Goal: Task Accomplishment & Management: Manage account settings

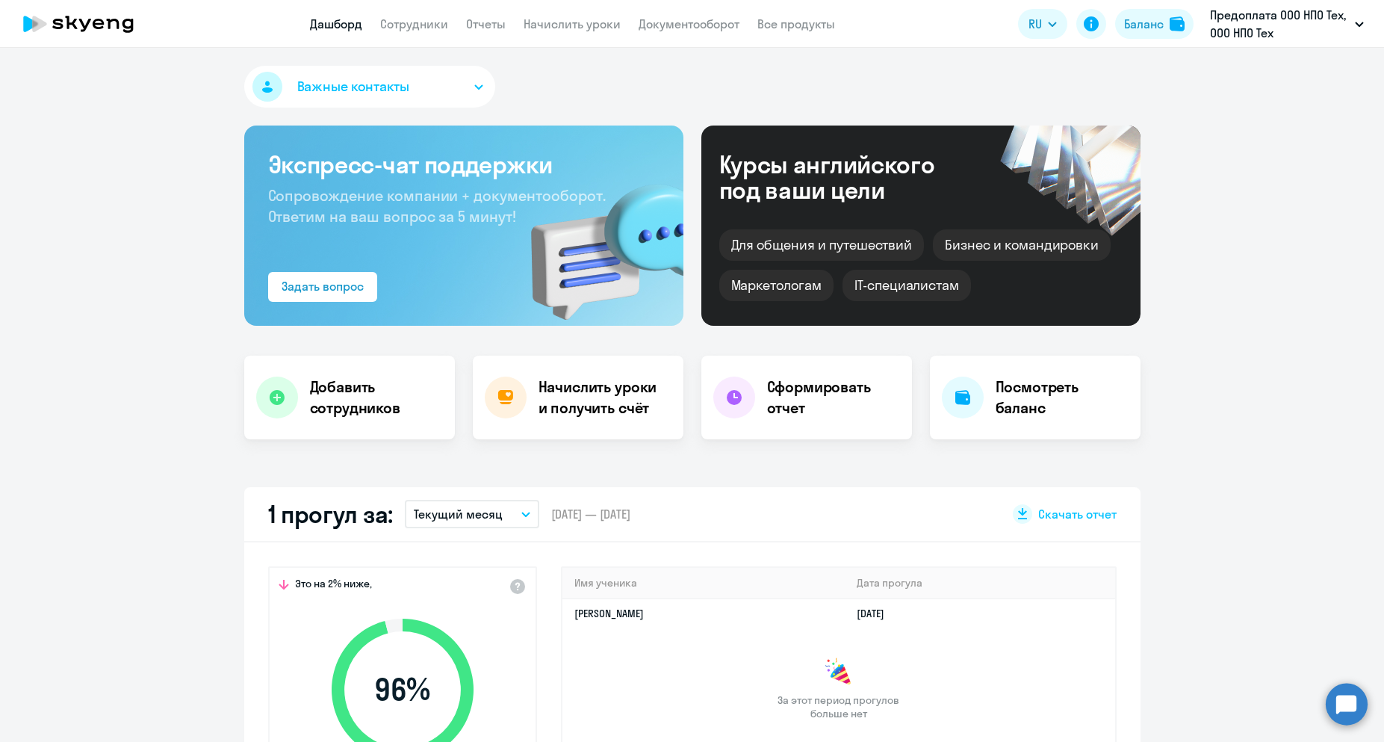
select select "30"
click at [746, 54] on div "Важные контакты Экспресс-чат поддержки Сопровождение компании + документооборот…" at bounding box center [692, 395] width 1384 height 694
click at [1243, 34] on p "Предоплата ООО НПО Тех, ООО НПО Тех" at bounding box center [1279, 24] width 139 height 36
click at [1283, 26] on p "Предоплата ООО НПО Тех, ООО НПО Тех" at bounding box center [1279, 24] width 139 height 36
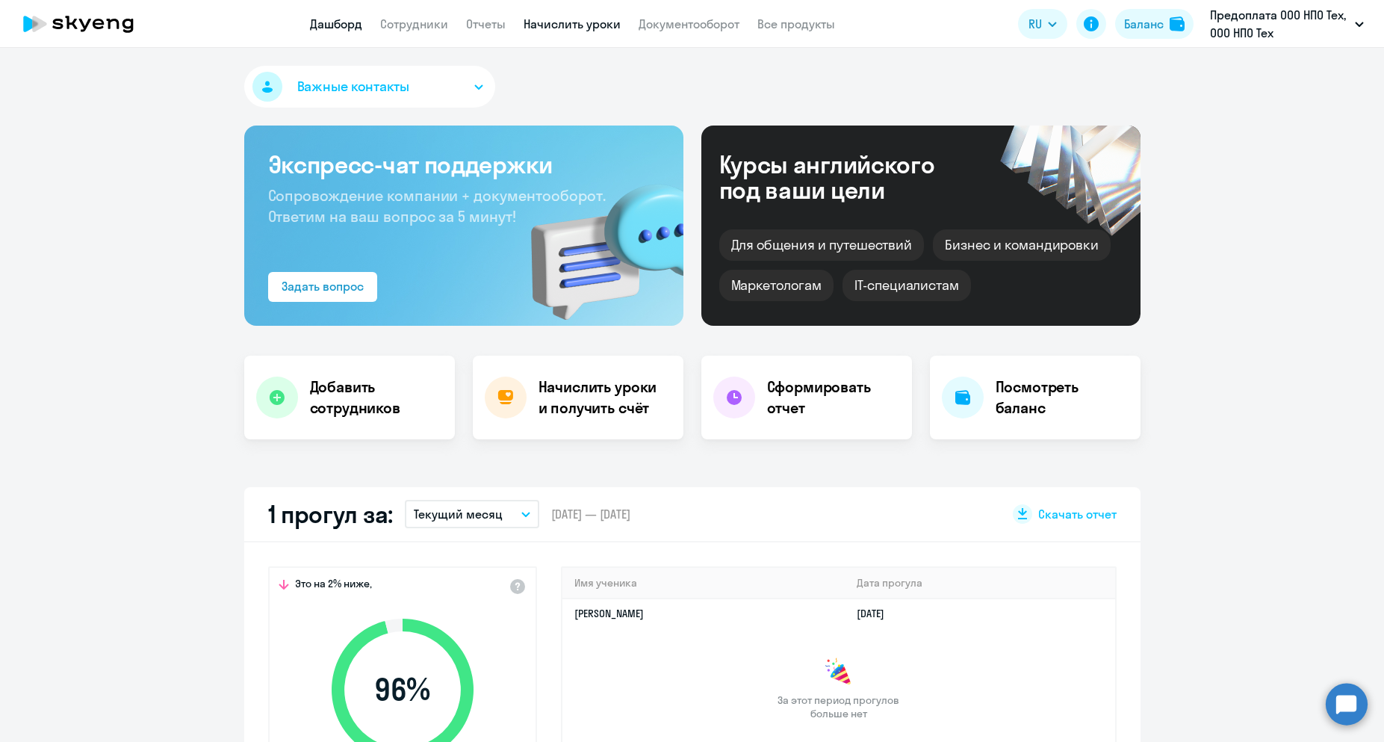
click at [582, 31] on link "Начислить уроки" at bounding box center [571, 23] width 97 height 15
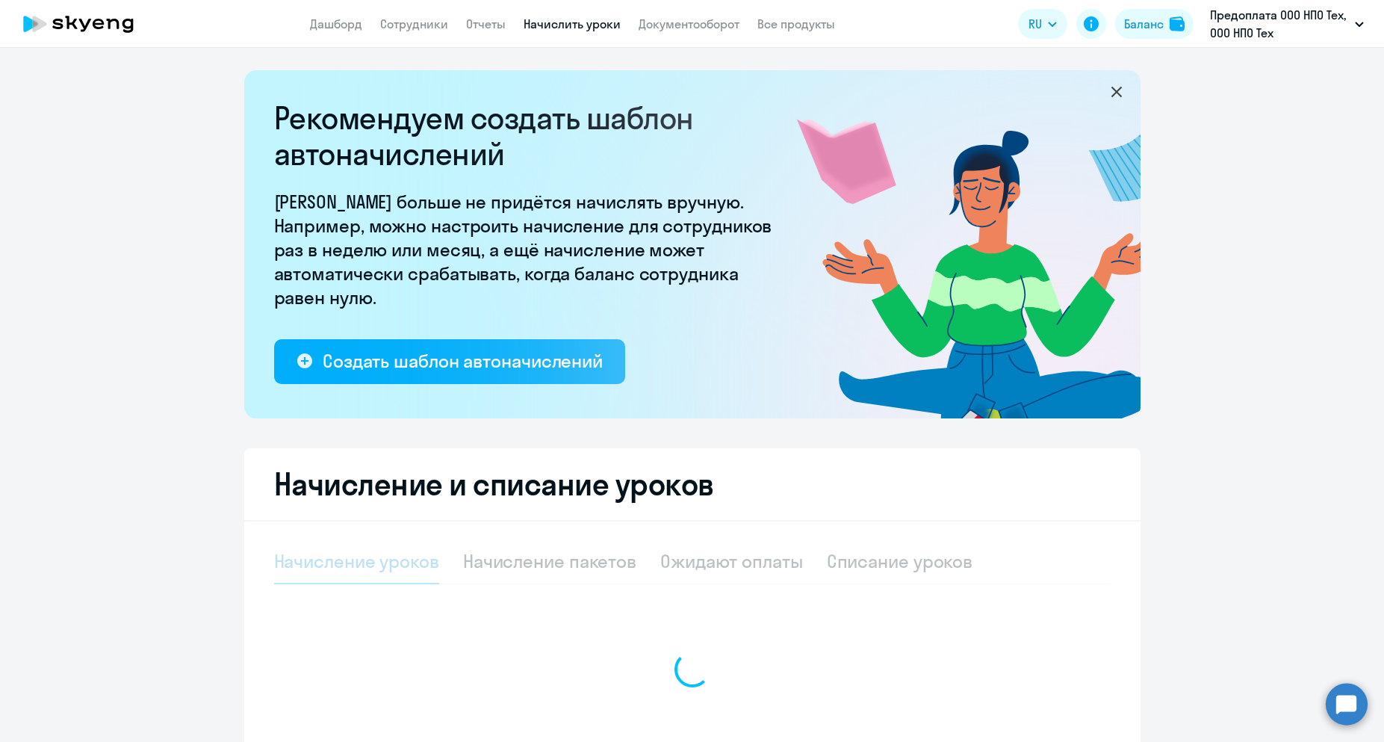
select select "10"
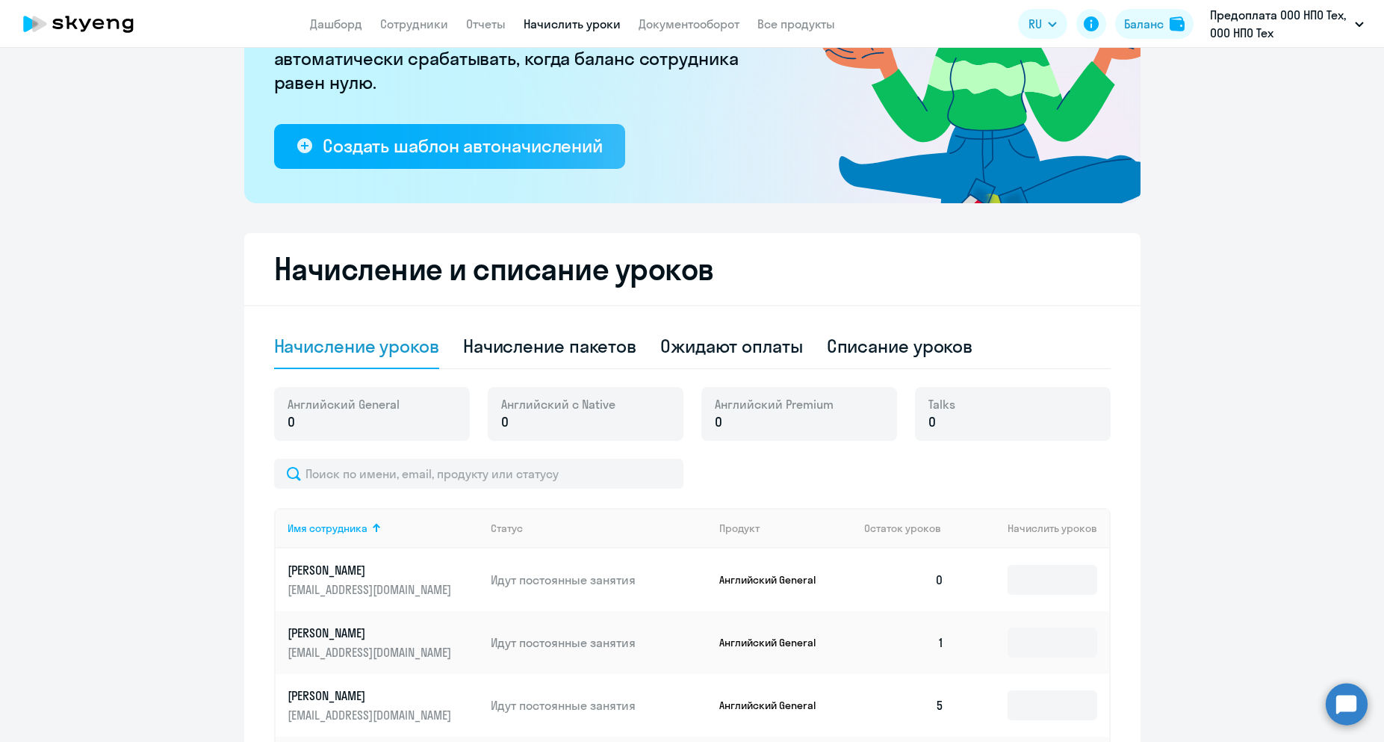
scroll to position [140, 0]
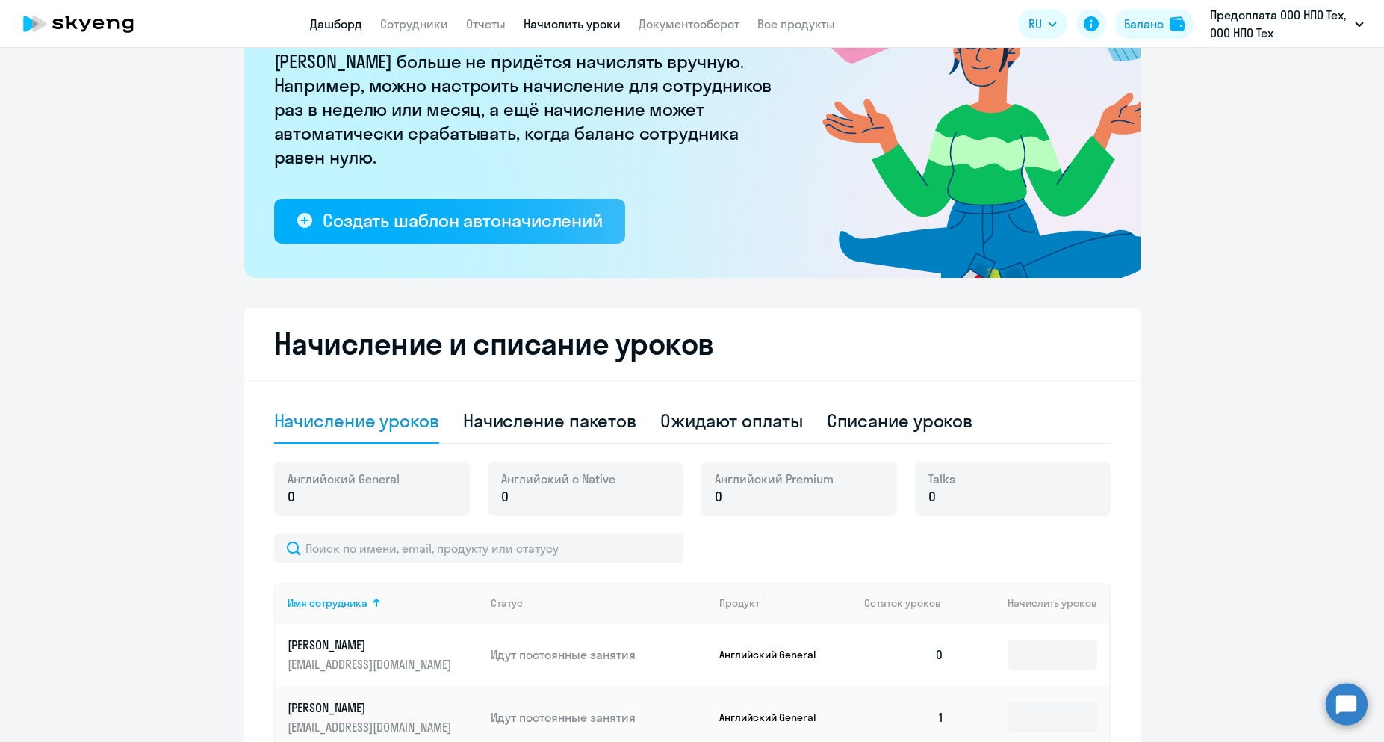
click at [349, 25] on link "Дашборд" at bounding box center [336, 23] width 52 height 15
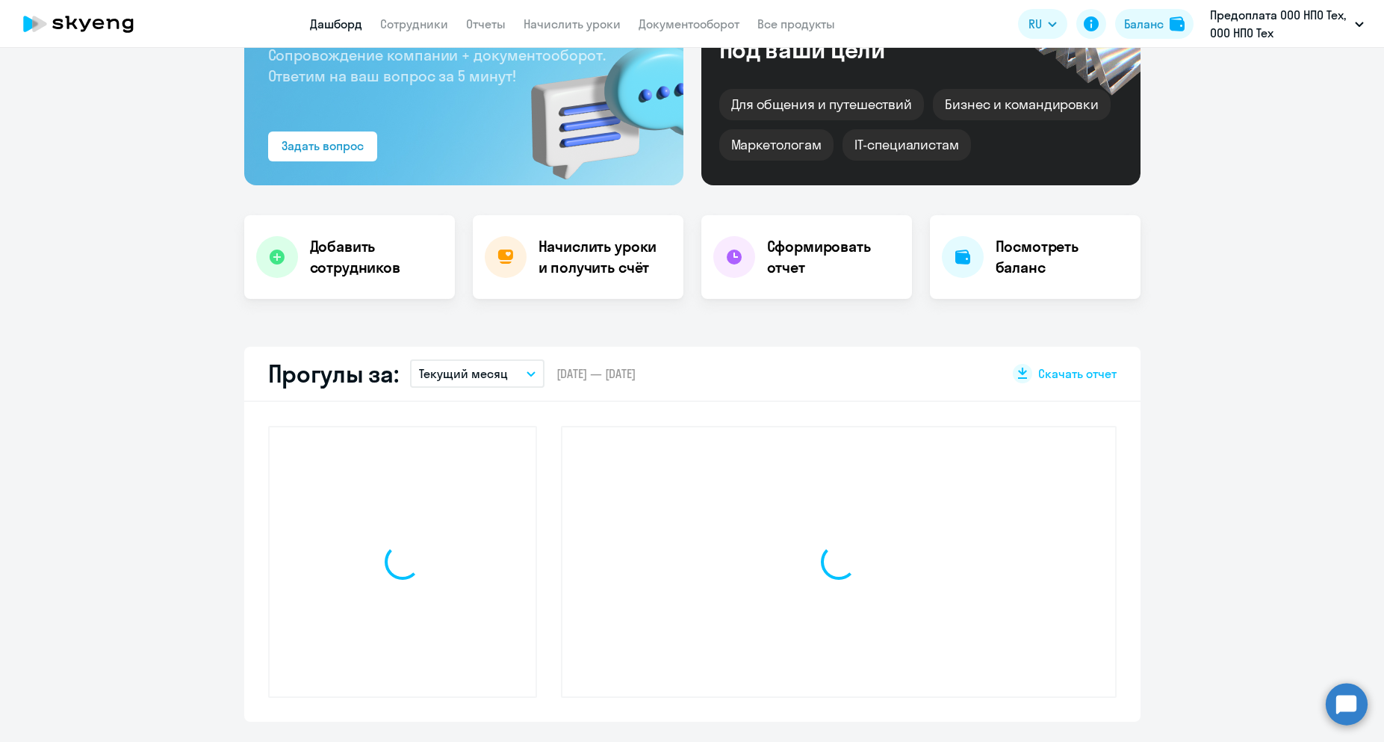
scroll to position [245, 0]
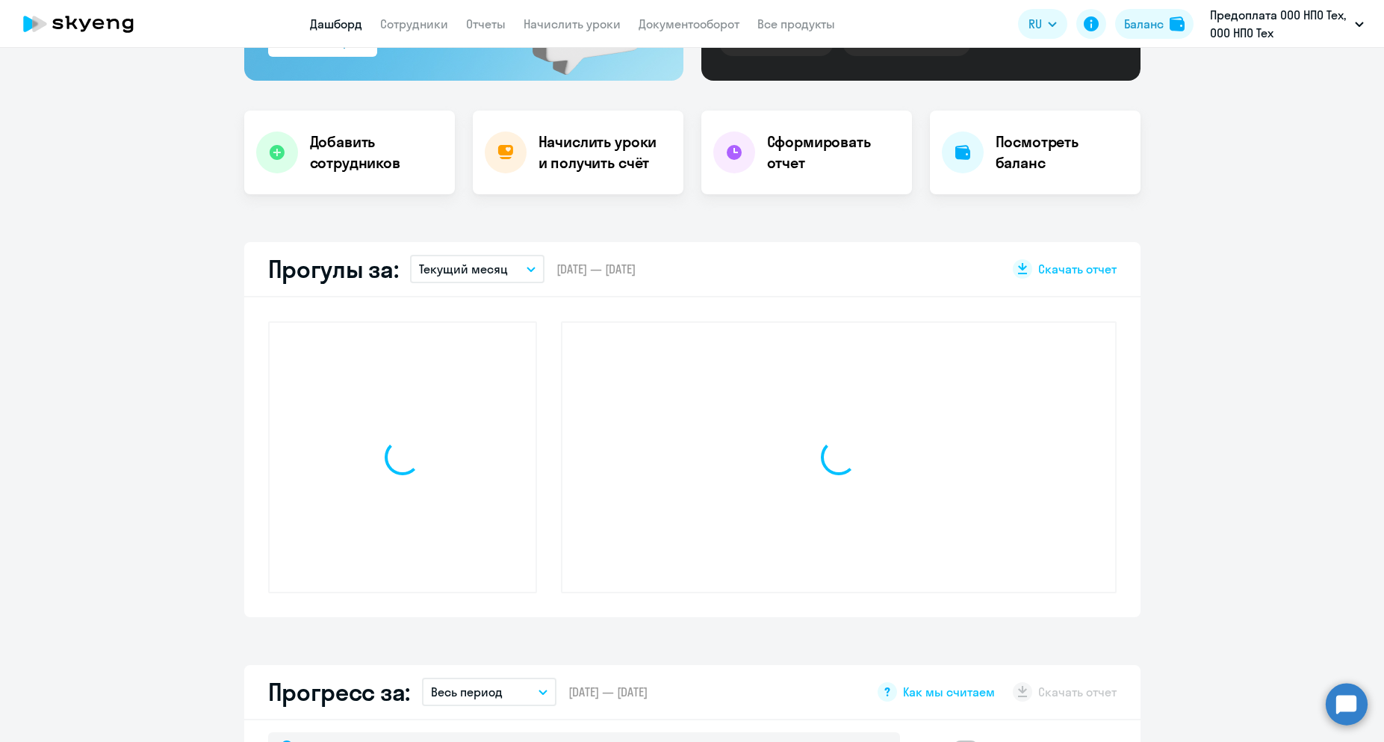
select select "30"
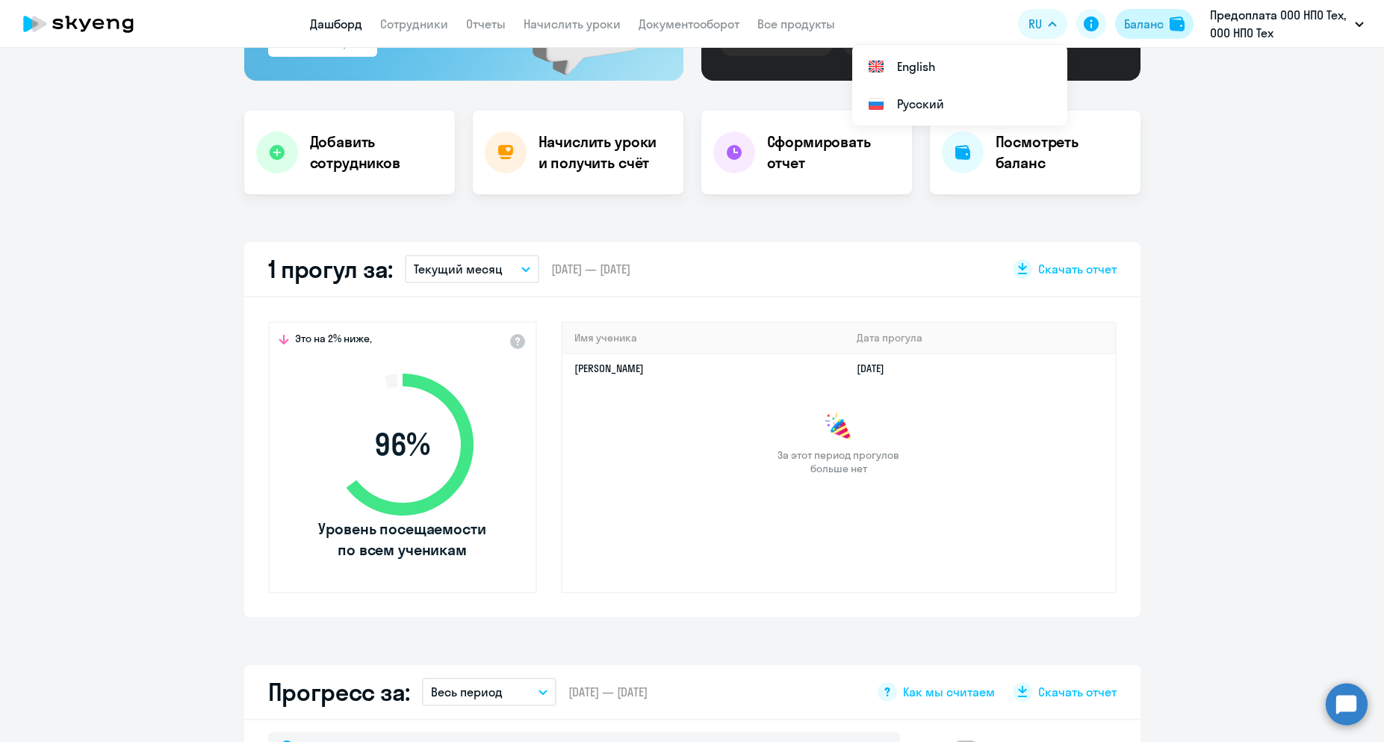
click at [1162, 25] on div "Баланс" at bounding box center [1144, 24] width 40 height 18
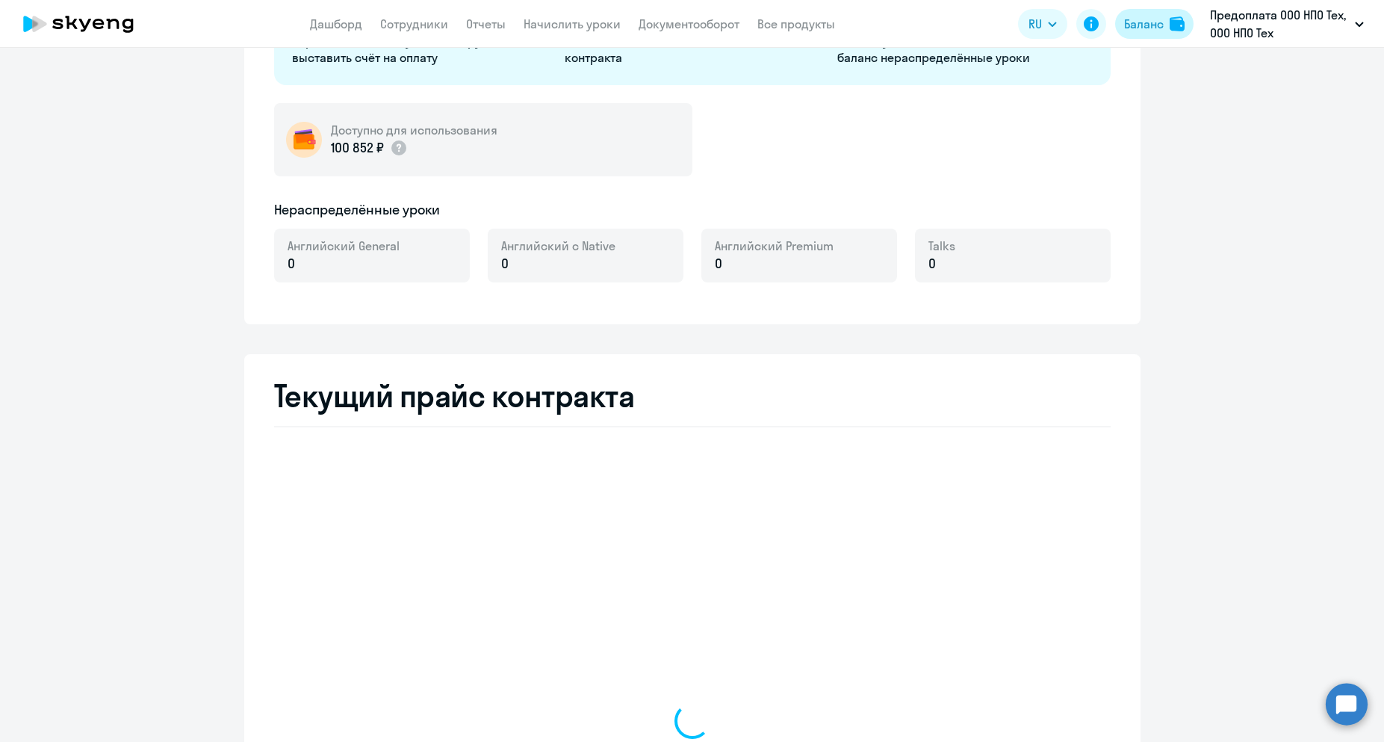
select select "english_adult_not_native_speaker"
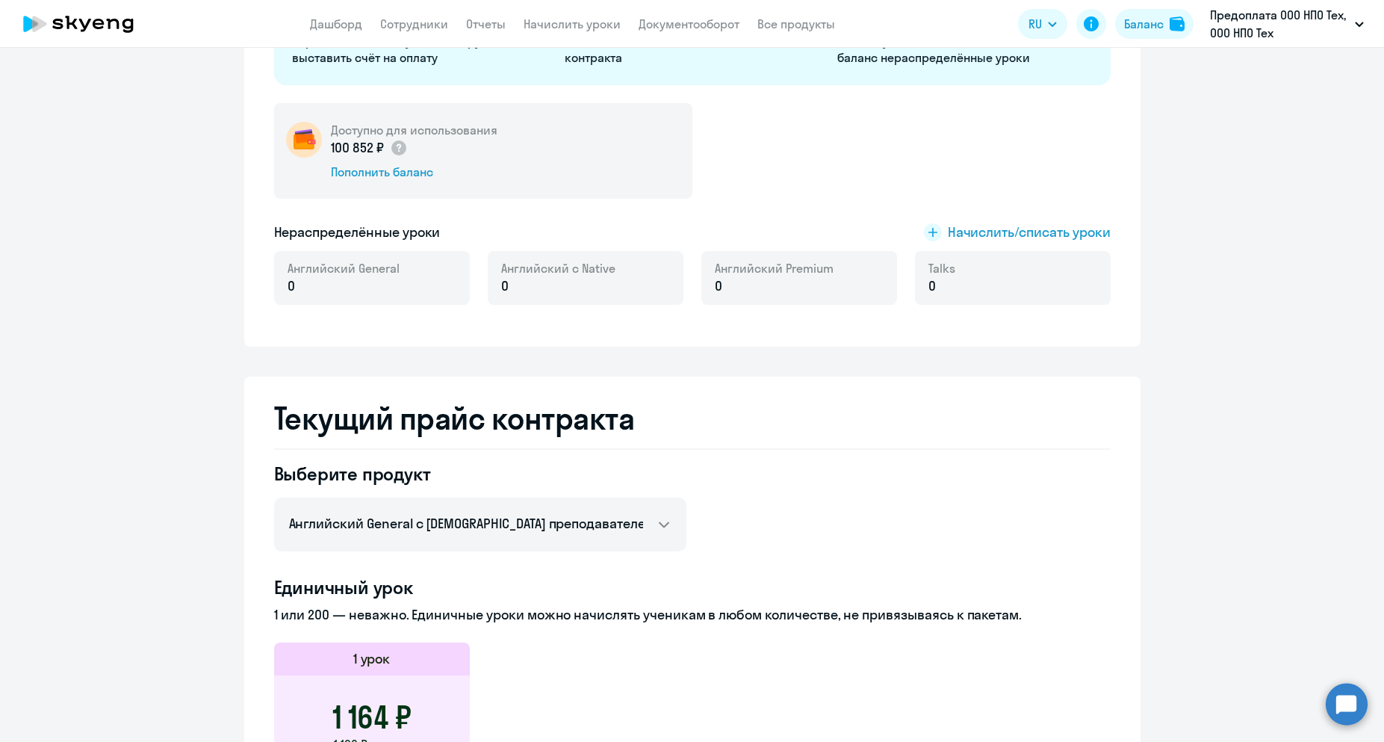
scroll to position [11, 0]
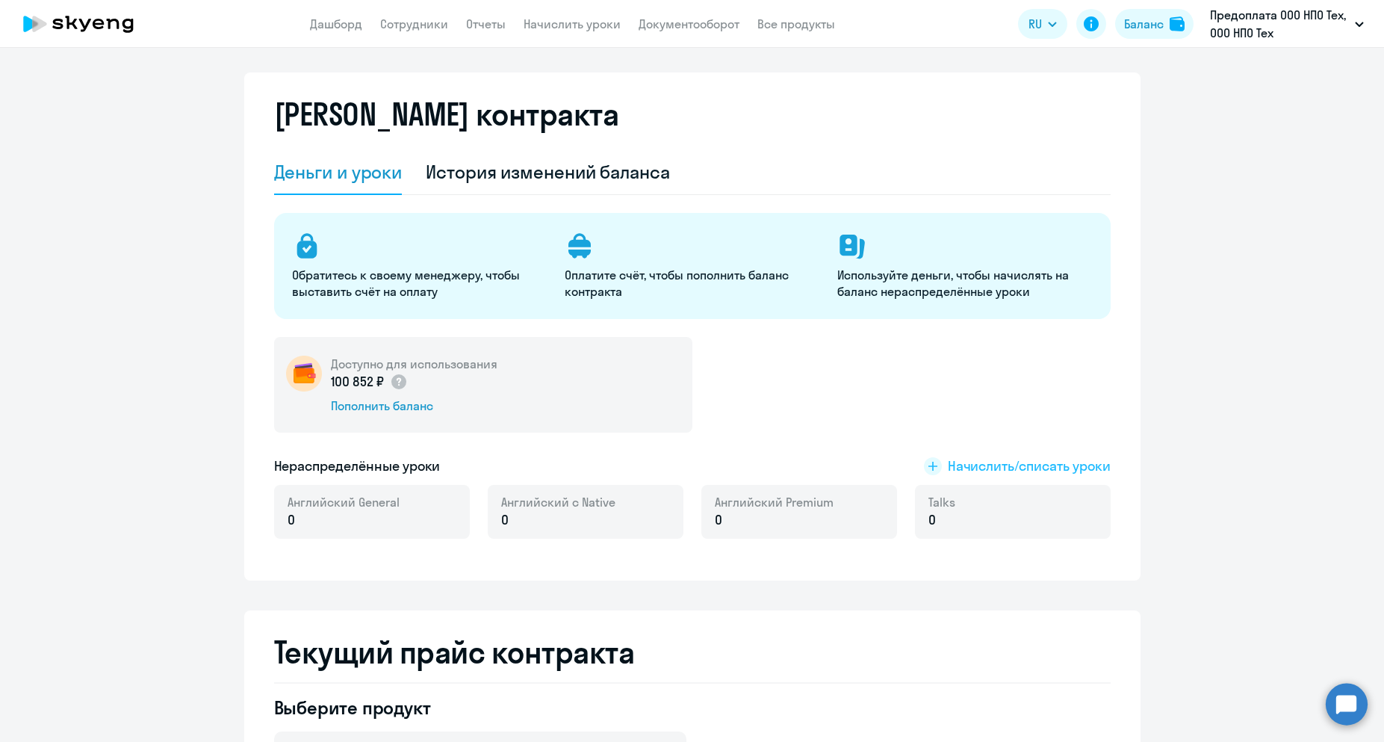
click at [1007, 467] on span "Начислить/списать уроки" at bounding box center [1029, 465] width 163 height 19
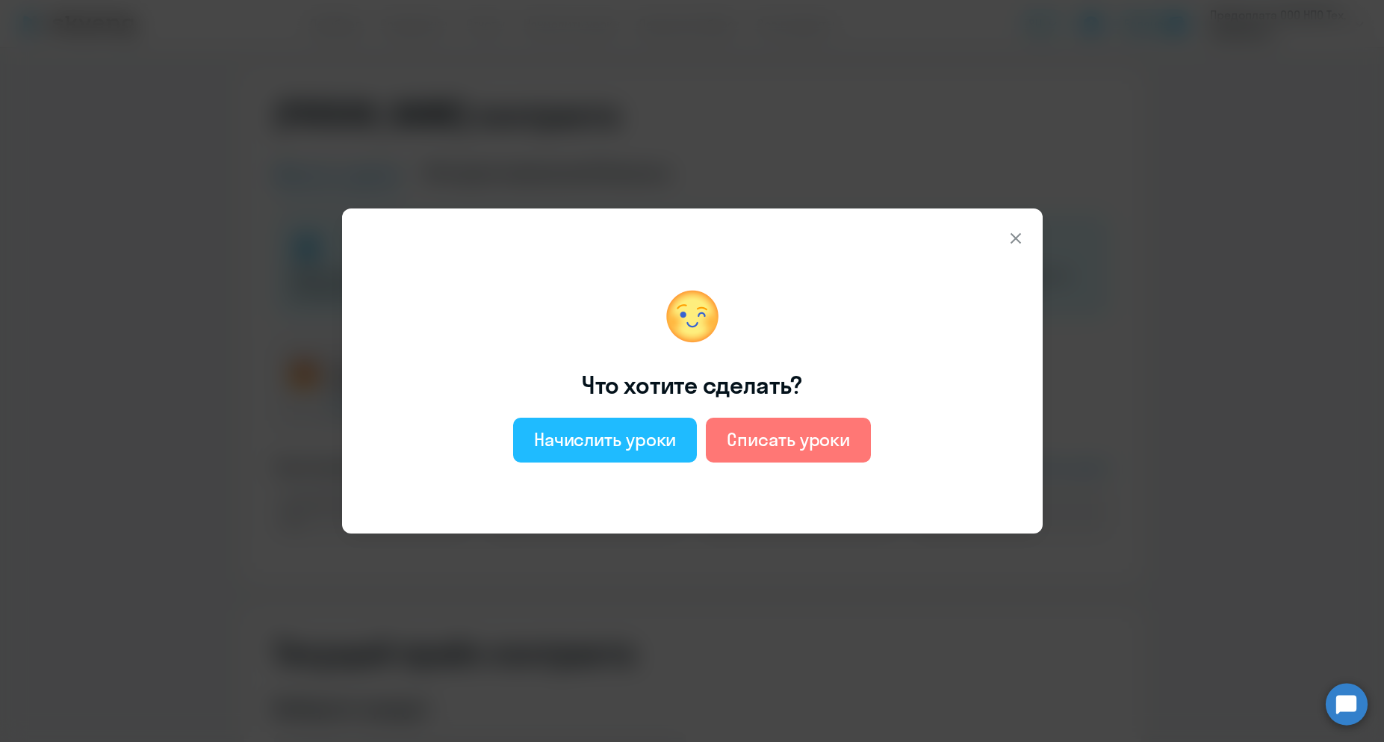
click at [634, 455] on button "Начислить уроки" at bounding box center [605, 439] width 184 height 45
select select "english_adult_not_native_speaker"
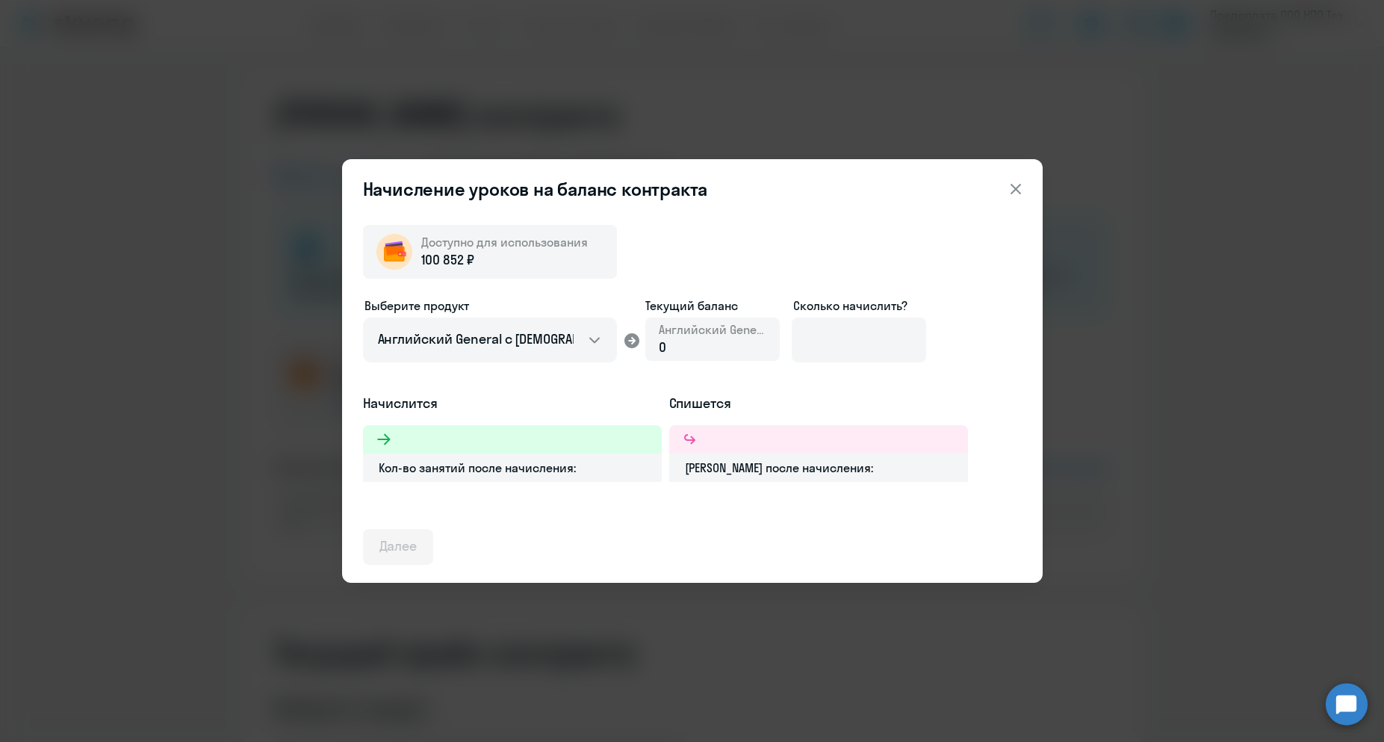
click at [691, 346] on div "0" at bounding box center [713, 347] width 108 height 19
click at [854, 346] on input at bounding box center [859, 339] width 134 height 45
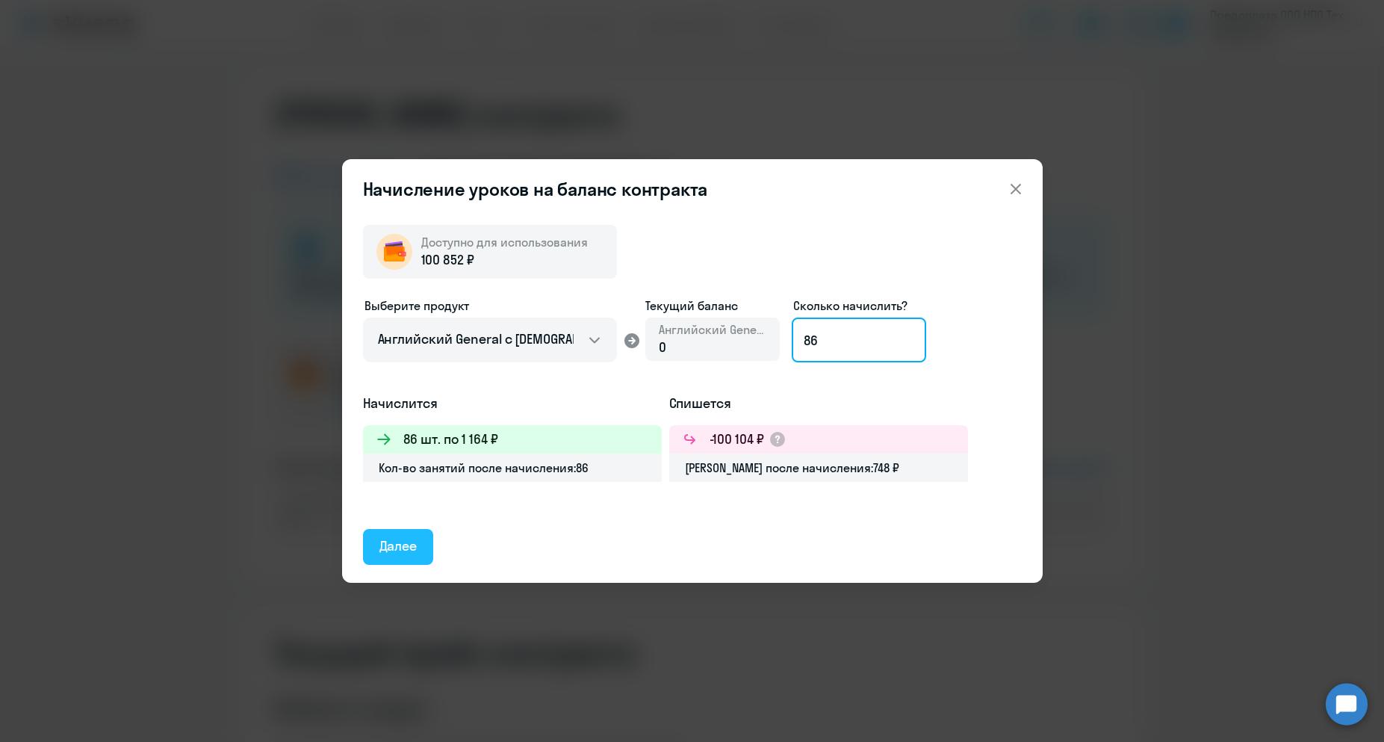
type input "86"
click at [422, 549] on button "Далее" at bounding box center [398, 547] width 71 height 36
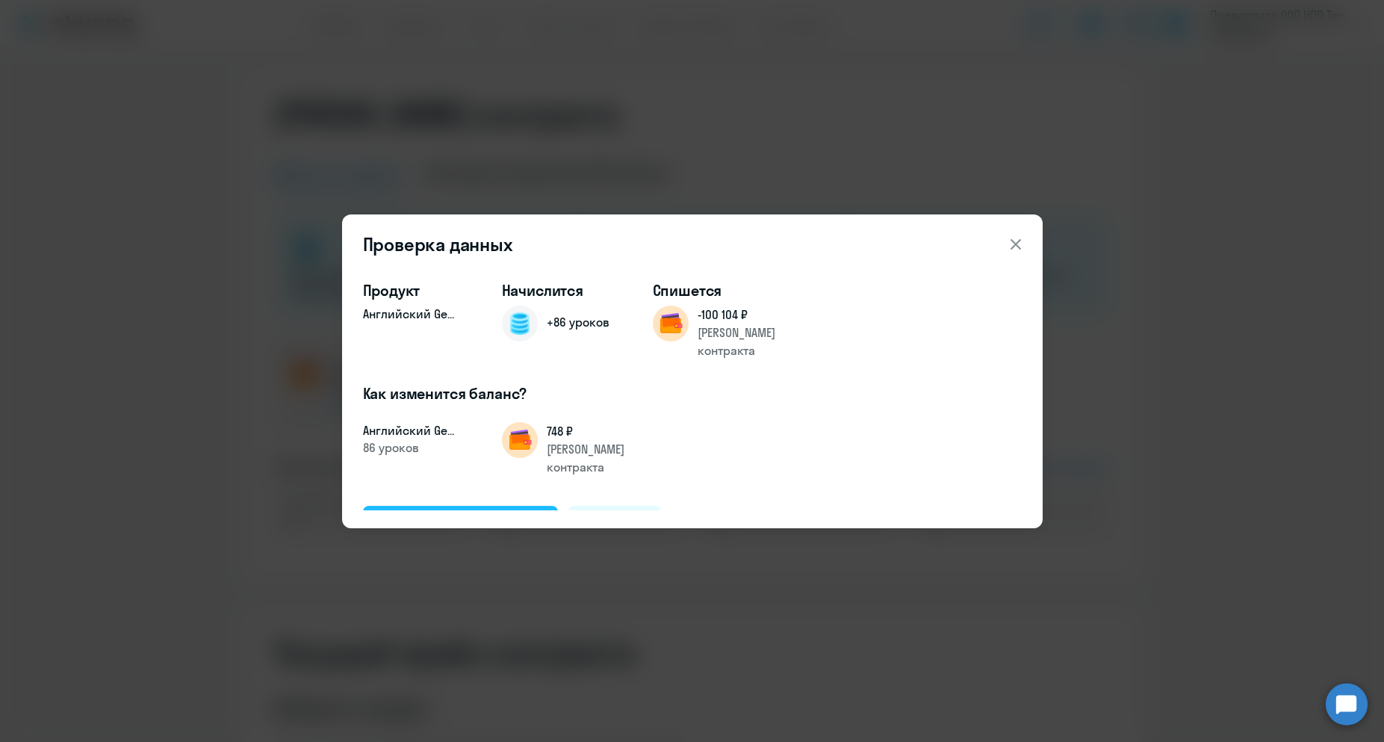
click at [495, 513] on div "Подтвердить и начислить" at bounding box center [460, 522] width 163 height 19
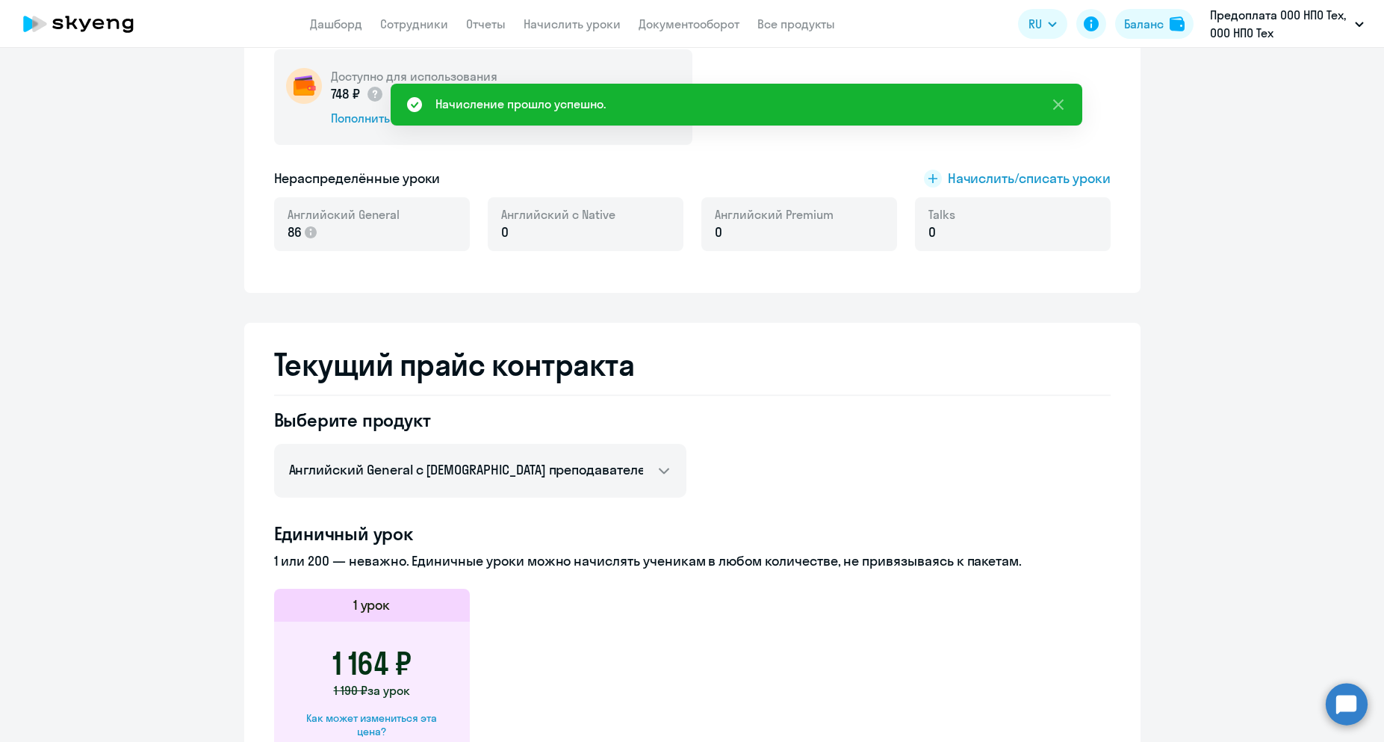
scroll to position [75, 0]
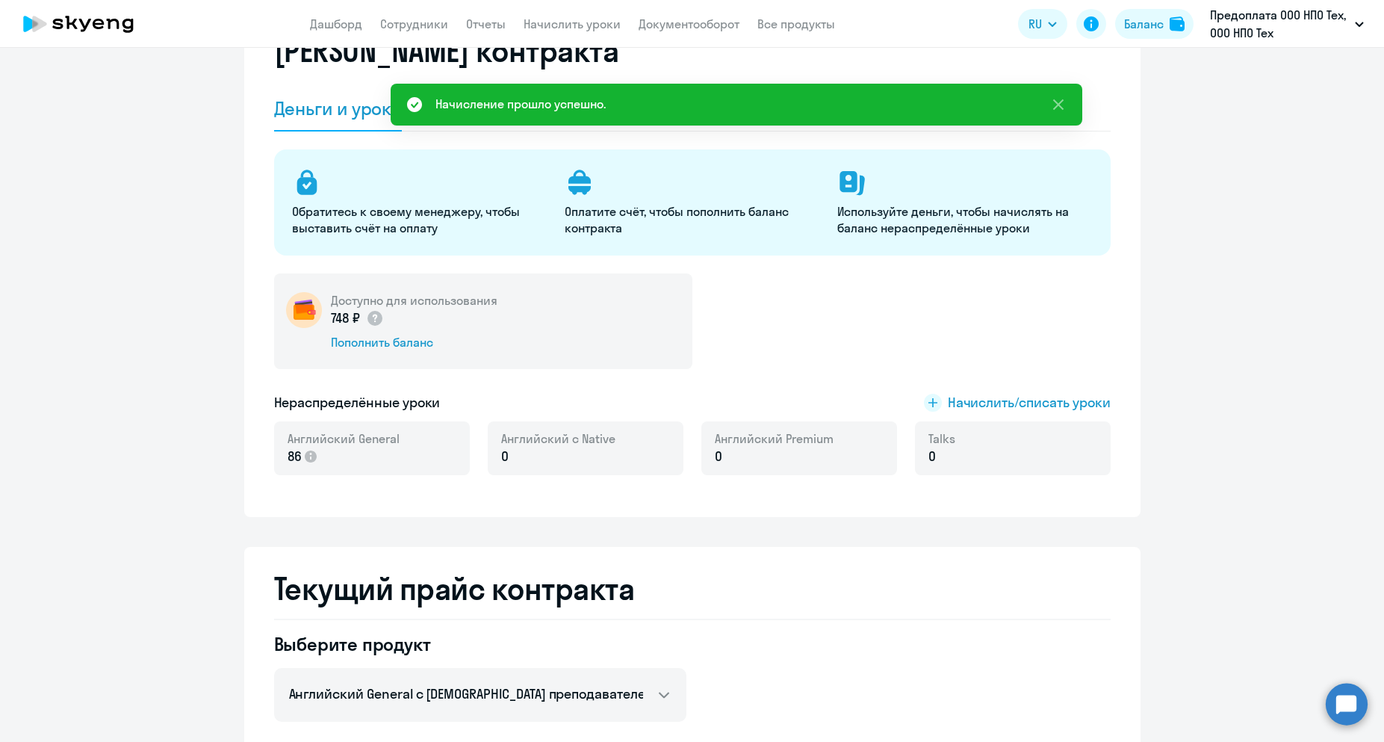
click at [571, 16] on app-menu-item-link "Начислить уроки" at bounding box center [571, 24] width 97 height 19
click at [575, 24] on link "Начислить уроки" at bounding box center [571, 23] width 97 height 15
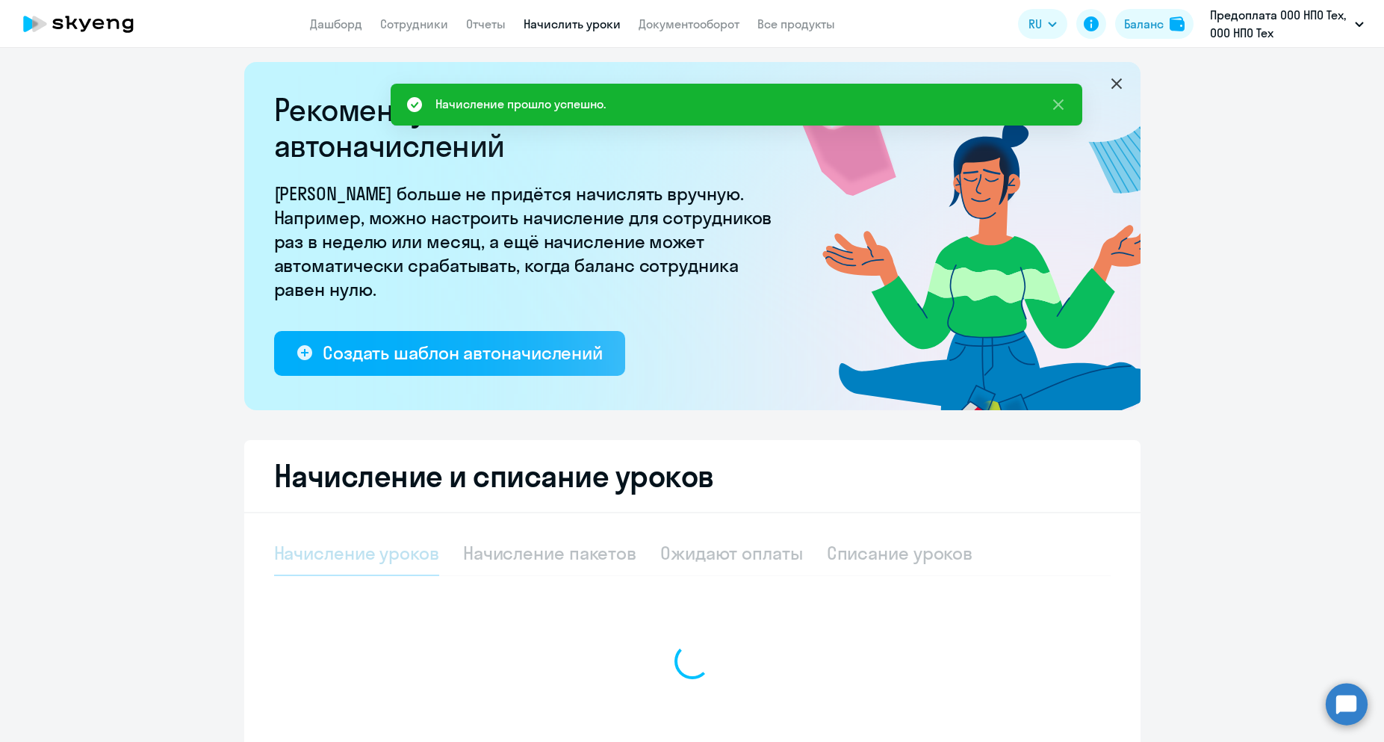
select select "10"
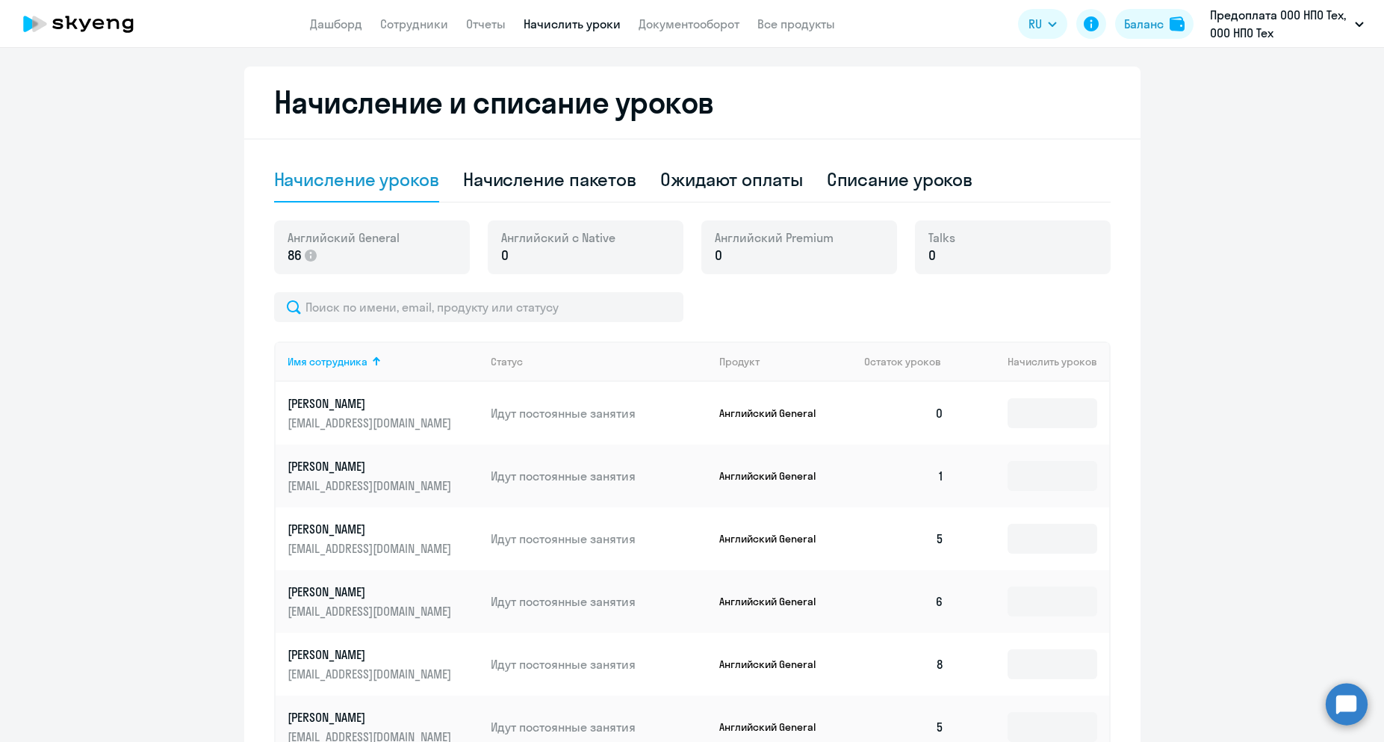
scroll to position [382, 0]
click at [1036, 415] on input at bounding box center [1052, 413] width 90 height 30
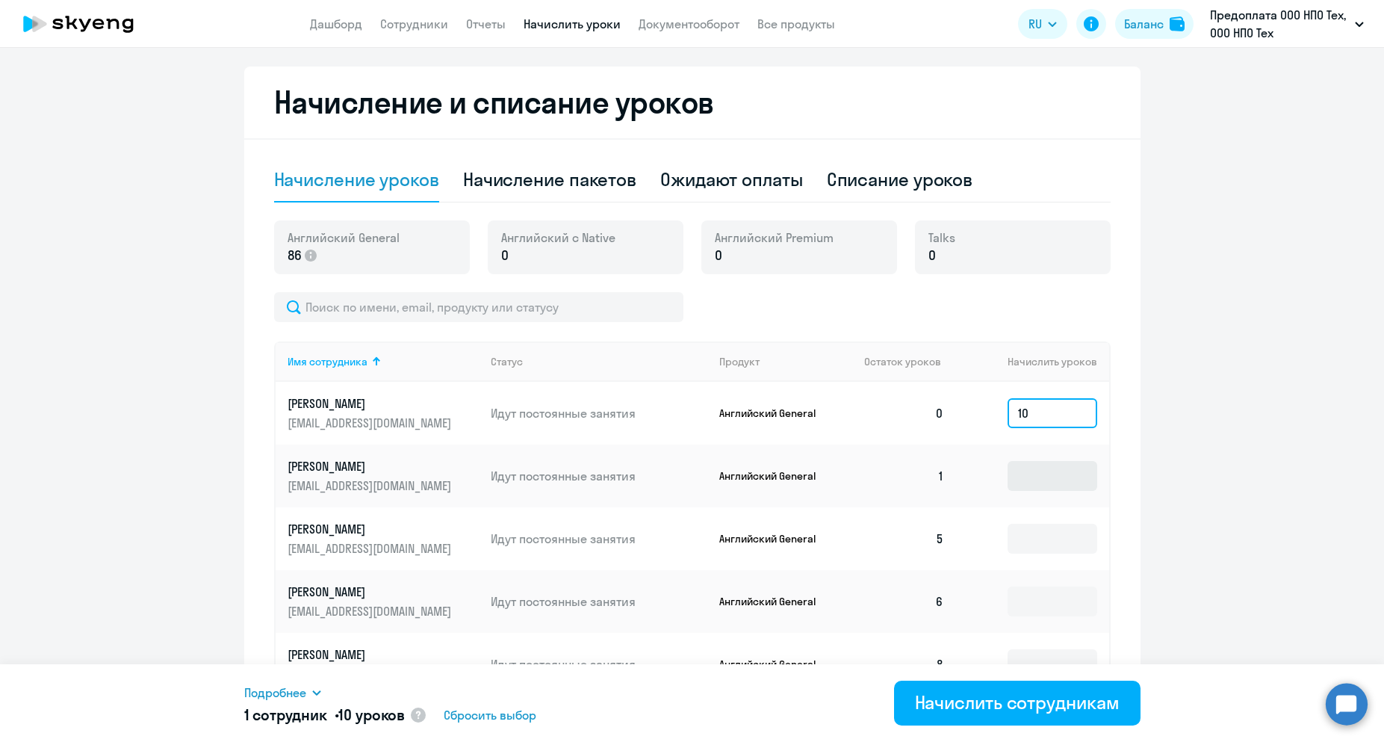
type input "10"
click at [1018, 482] on input at bounding box center [1052, 476] width 90 height 30
type input "10"
click at [1022, 529] on input at bounding box center [1052, 538] width 90 height 30
type input "10"
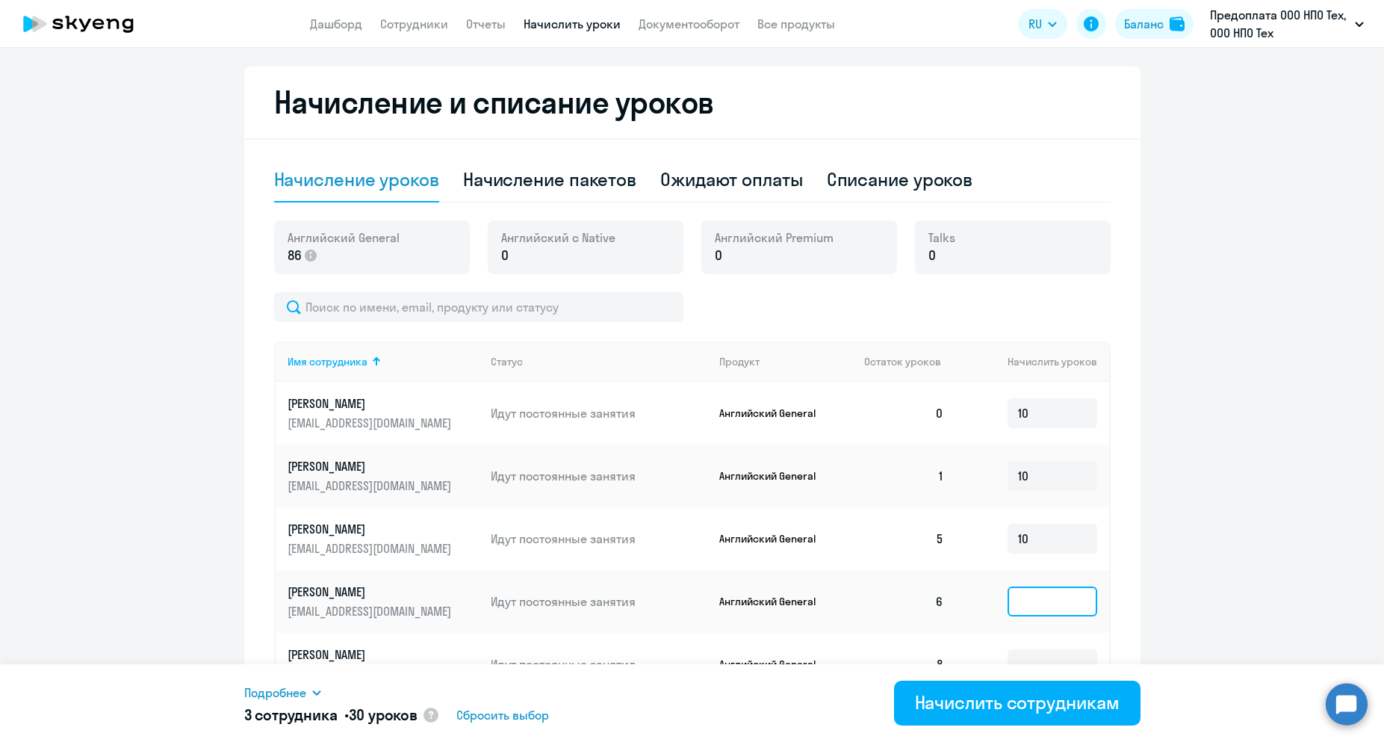
click at [1024, 594] on input at bounding box center [1052, 601] width 90 height 30
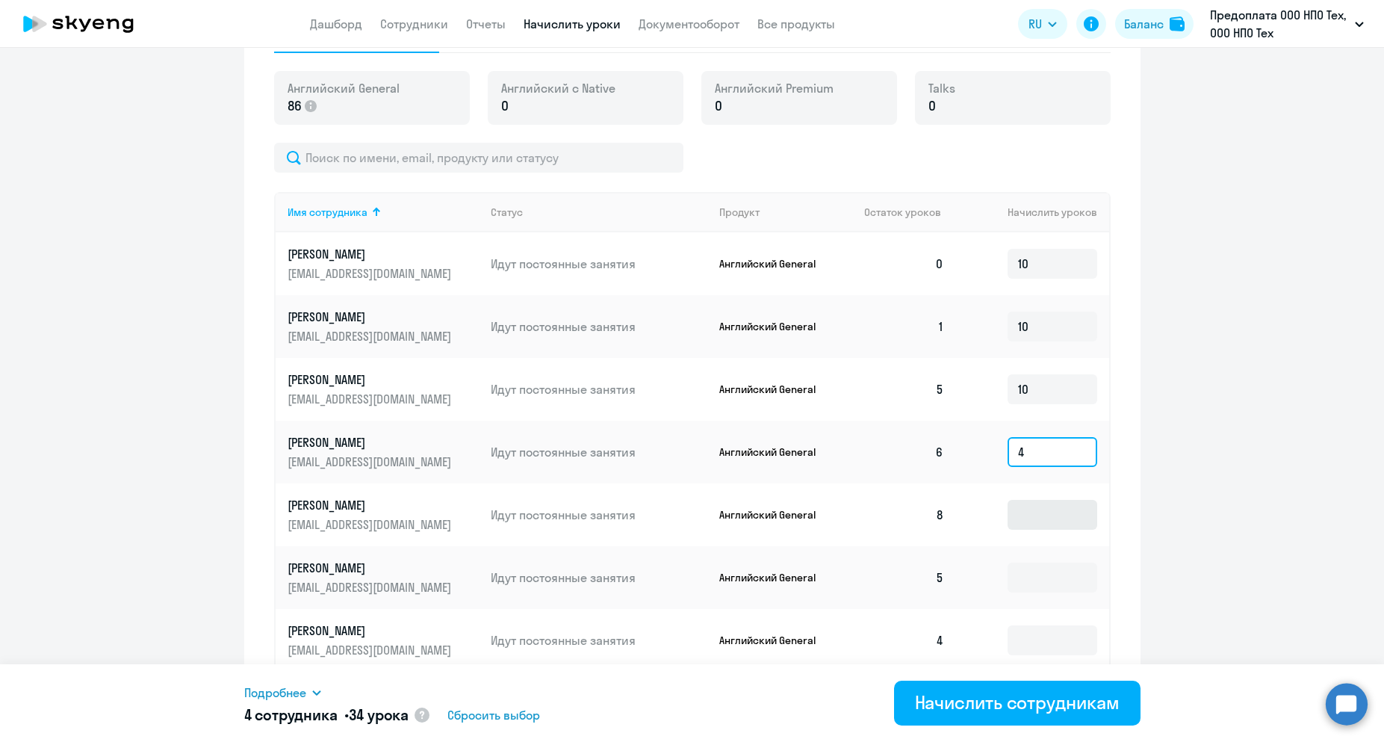
type input "4"
click at [1033, 518] on input at bounding box center [1052, 515] width 90 height 30
type input "2"
click at [1016, 577] on input at bounding box center [1052, 577] width 90 height 30
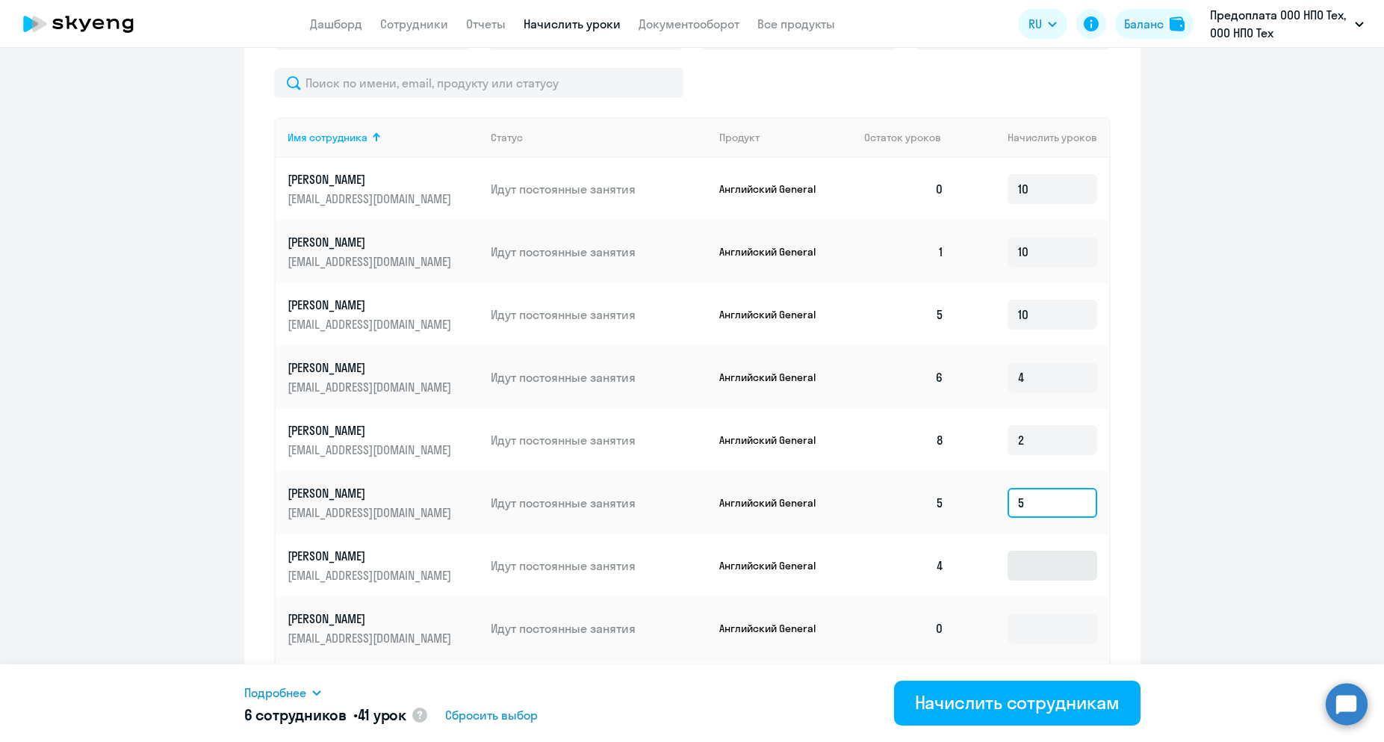
type input "5"
click at [1022, 571] on input at bounding box center [1052, 565] width 90 height 30
type input "6"
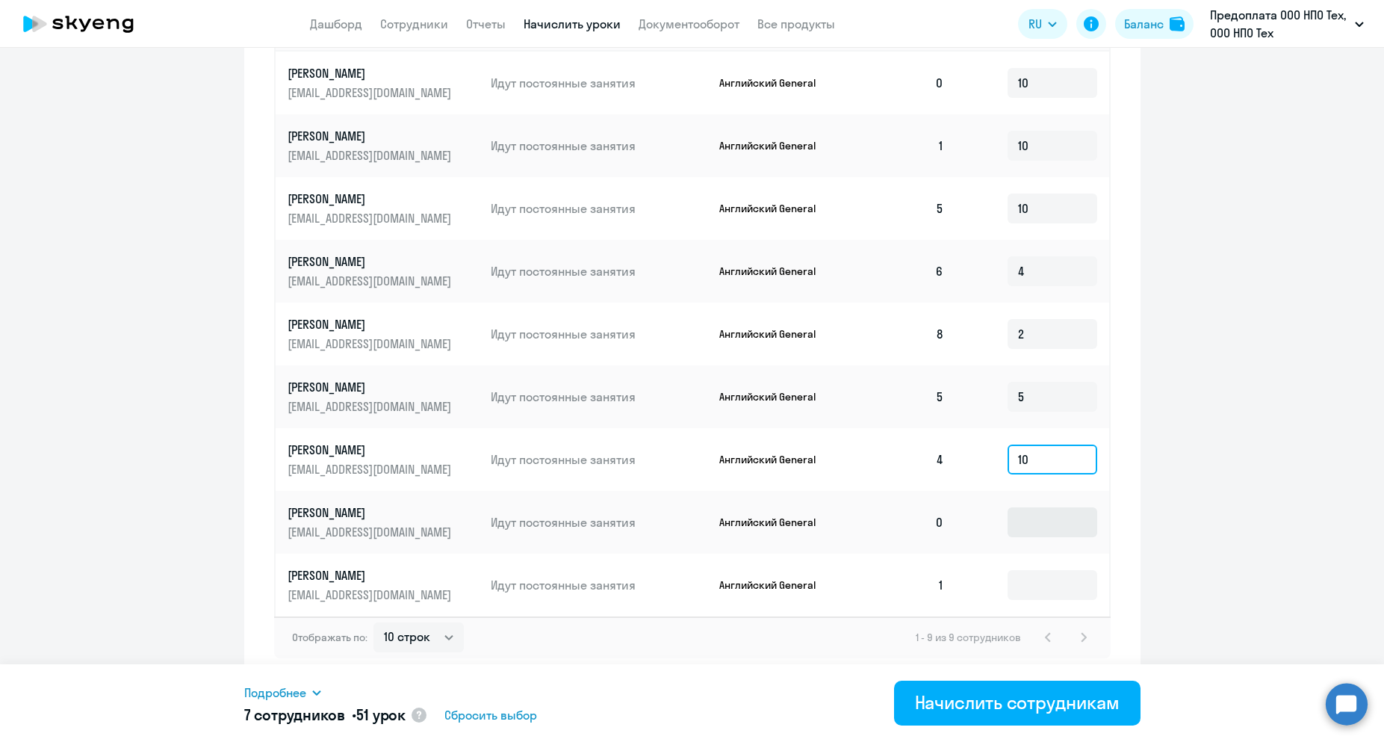
type input "10"
click at [1019, 523] on input at bounding box center [1052, 522] width 90 height 30
type input "10"
click at [1012, 582] on input at bounding box center [1052, 585] width 90 height 30
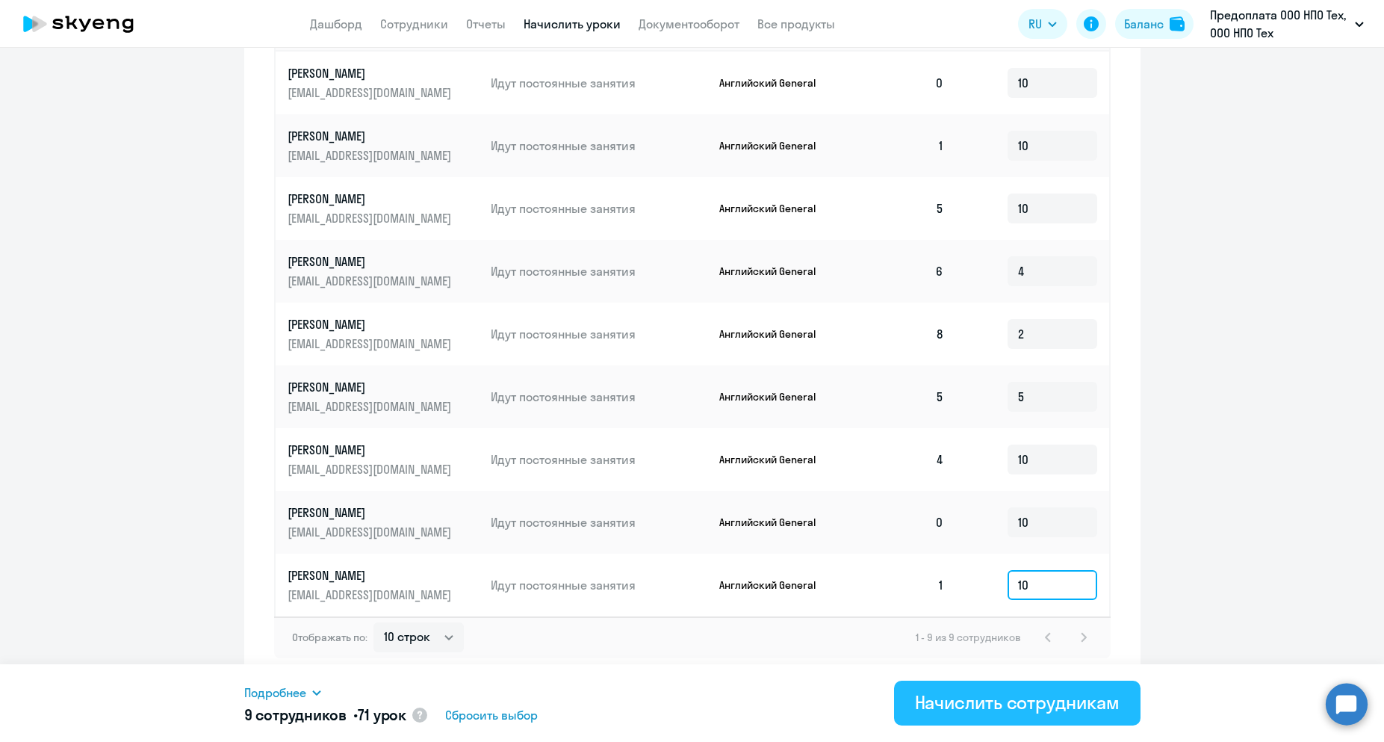
type input "10"
click at [994, 712] on div "Начислить сотрудникам" at bounding box center [1017, 702] width 205 height 24
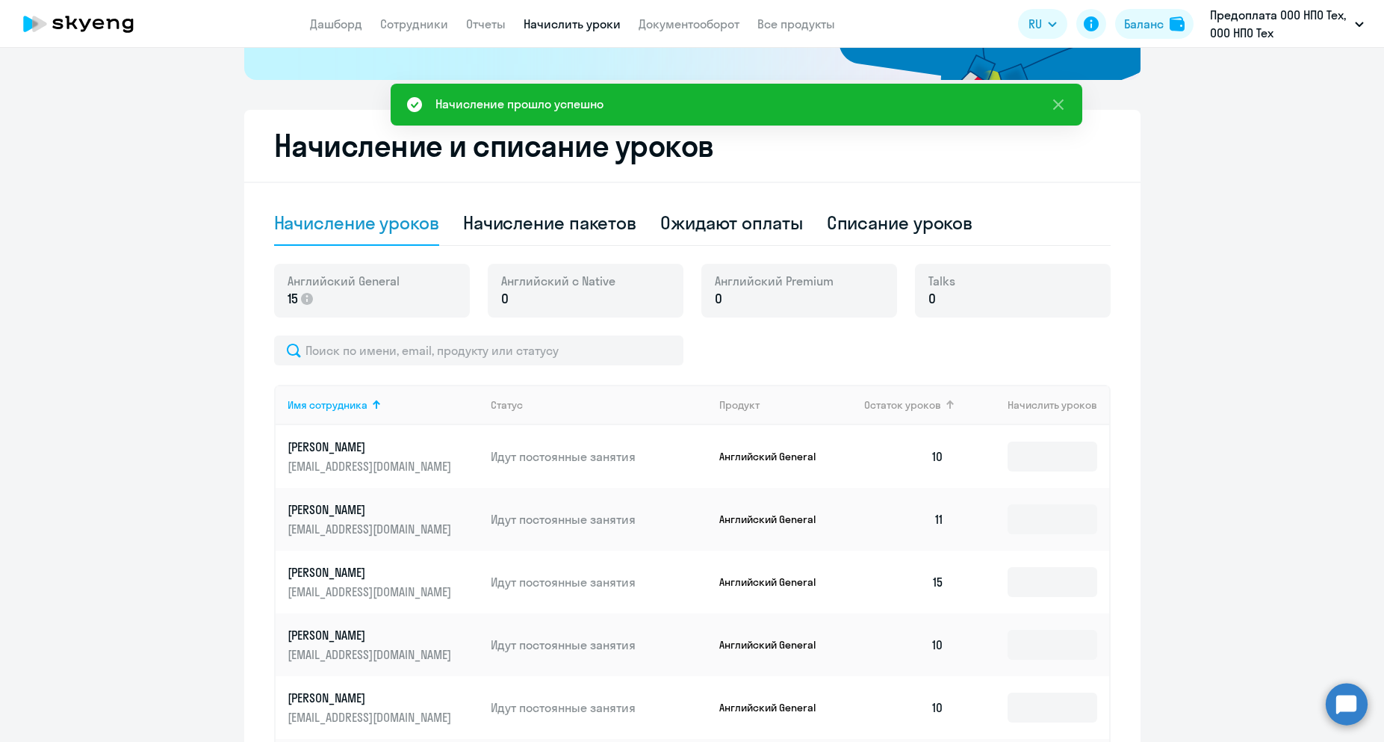
scroll to position [488, 0]
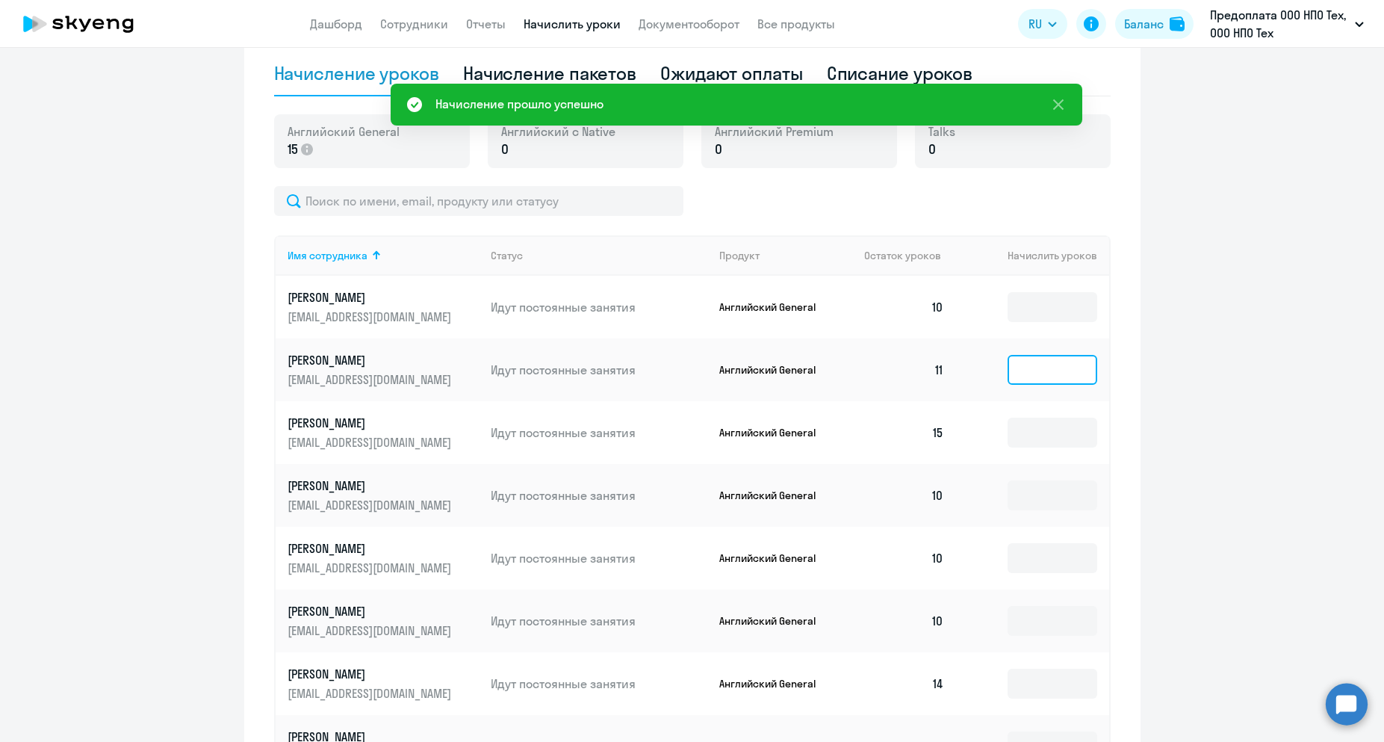
click at [1059, 378] on input at bounding box center [1052, 370] width 90 height 30
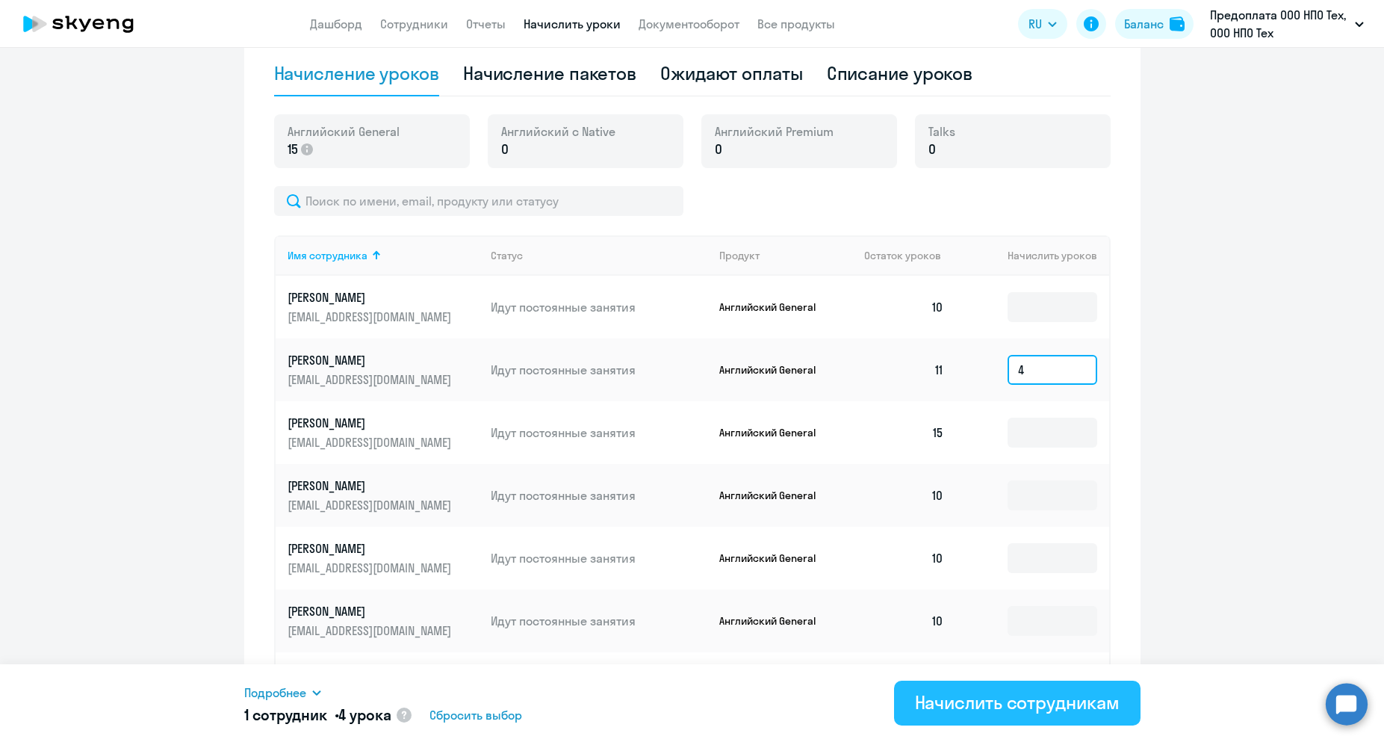
type input "4"
click at [1010, 704] on div "Начислить сотрудникам" at bounding box center [1017, 702] width 205 height 24
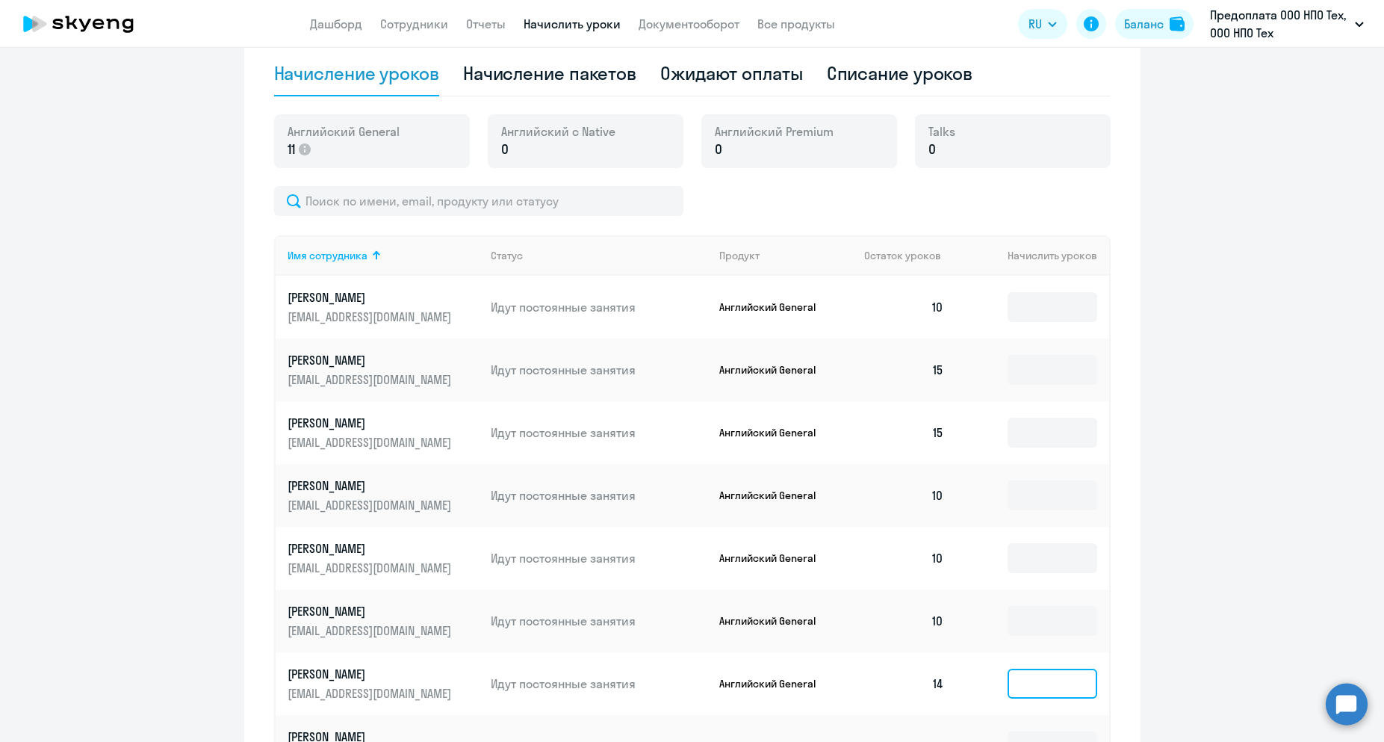
click at [1007, 688] on input at bounding box center [1052, 683] width 90 height 30
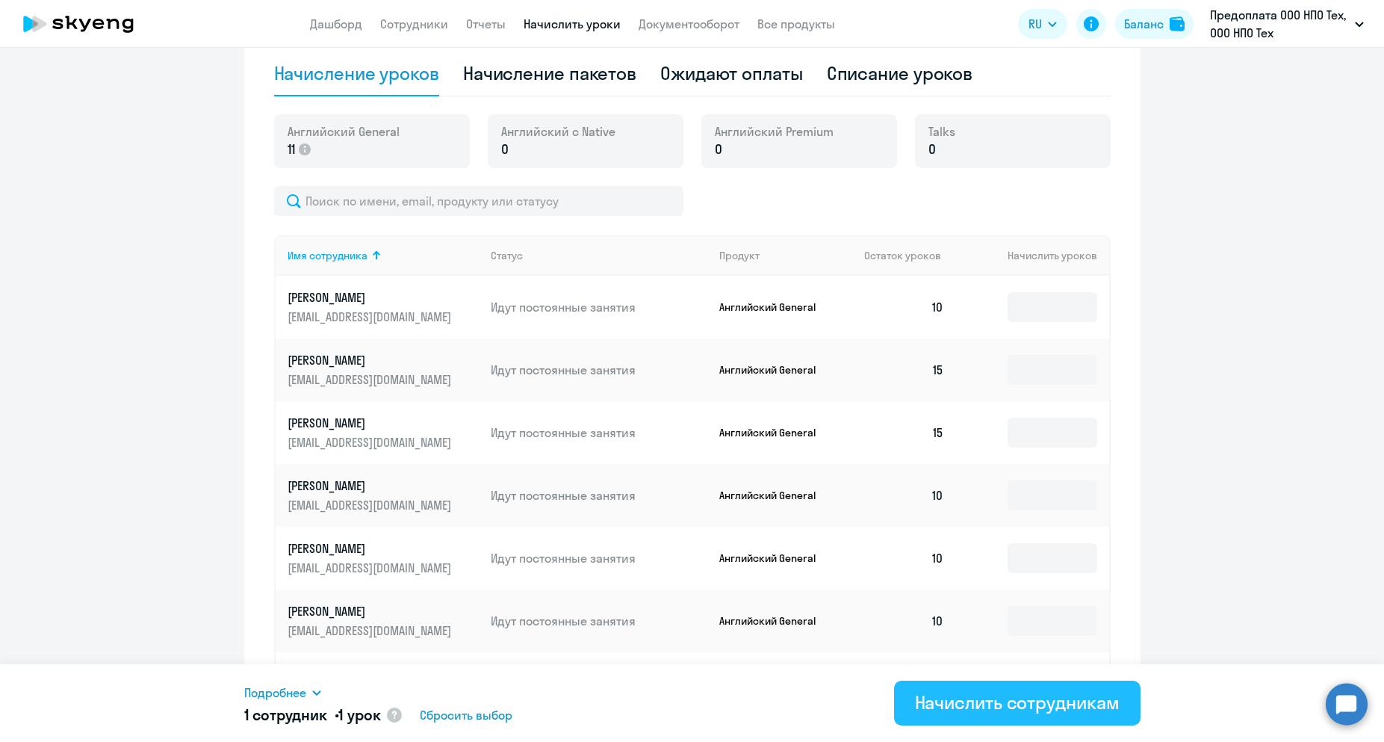
type input "1"
click at [1004, 705] on div "Начислить сотрудникам" at bounding box center [1017, 702] width 205 height 24
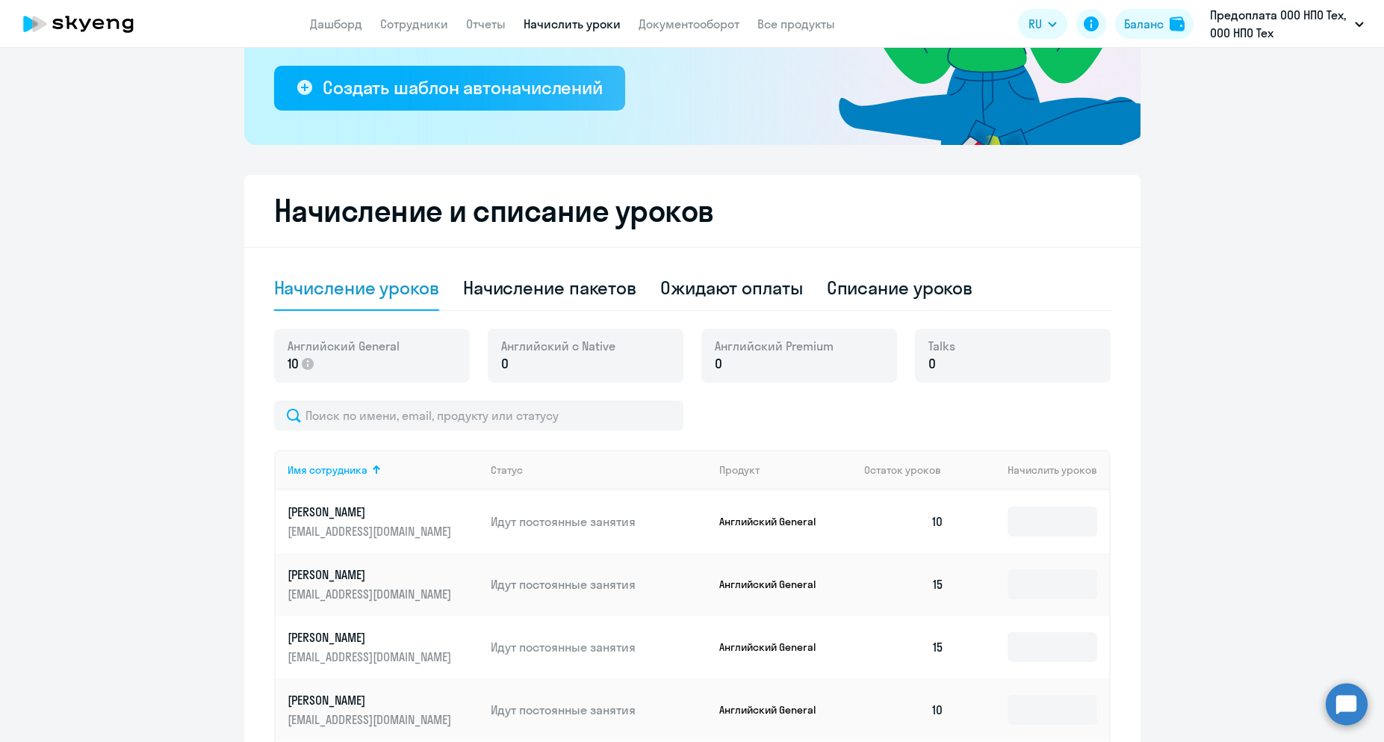
scroll to position [0, 0]
